Goal: Use online tool/utility: Utilize a website feature to perform a specific function

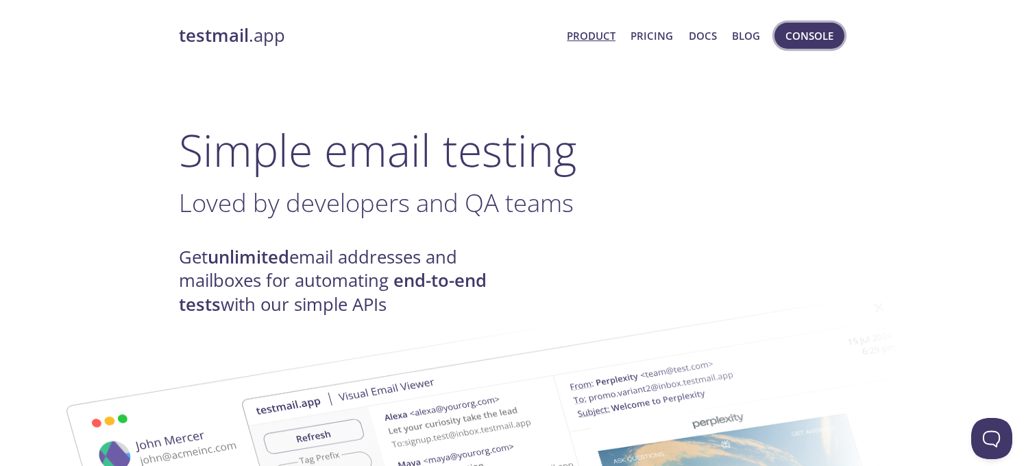
click at [810, 38] on span "Console" at bounding box center [810, 36] width 48 height 18
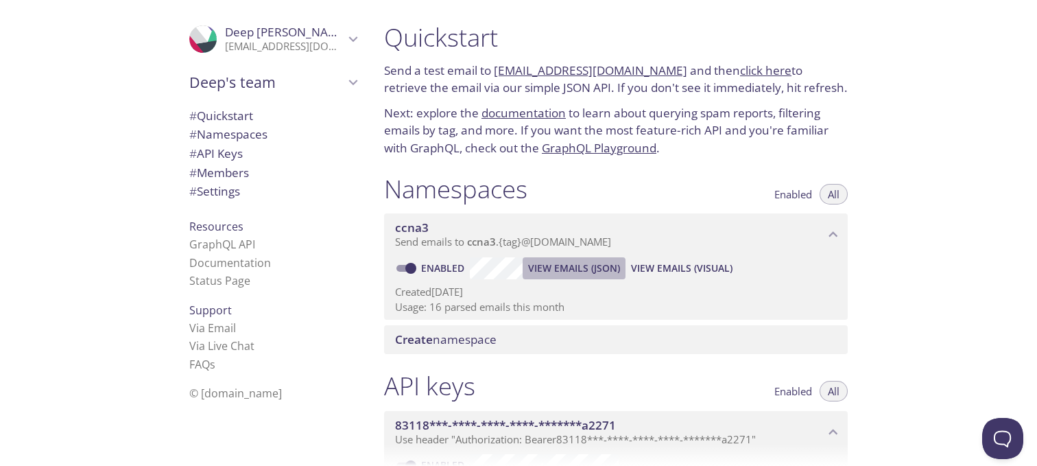
click at [568, 266] on span "View Emails (JSON)" at bounding box center [574, 268] width 92 height 16
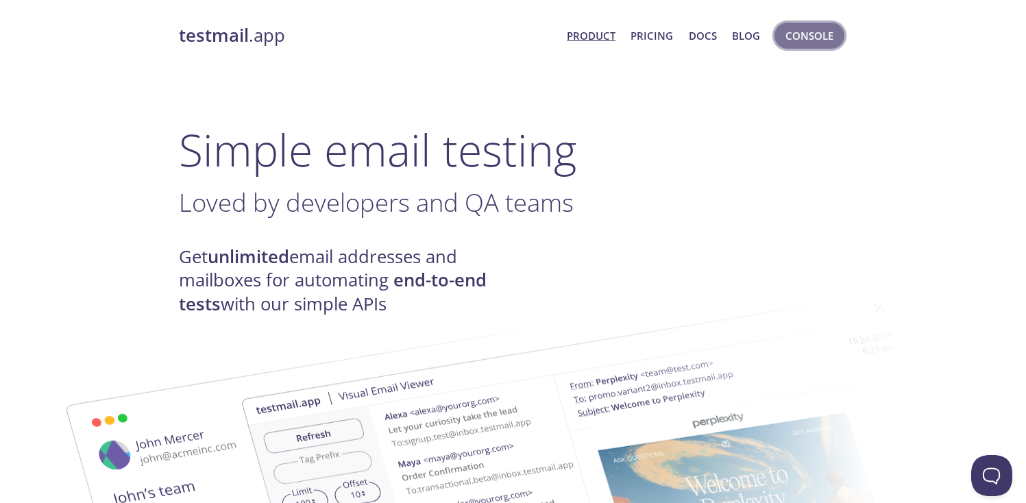
click at [793, 40] on span "Console" at bounding box center [810, 36] width 48 height 18
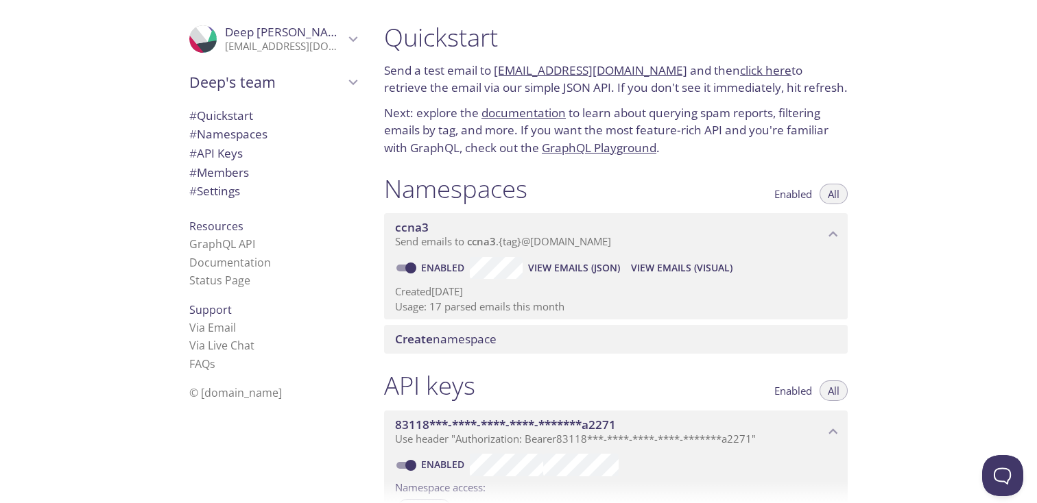
click at [583, 263] on span "View Emails (JSON)" at bounding box center [574, 268] width 92 height 16
click at [553, 271] on span "View Emails (JSON)" at bounding box center [574, 268] width 92 height 16
